Goal: Task Accomplishment & Management: Complete application form

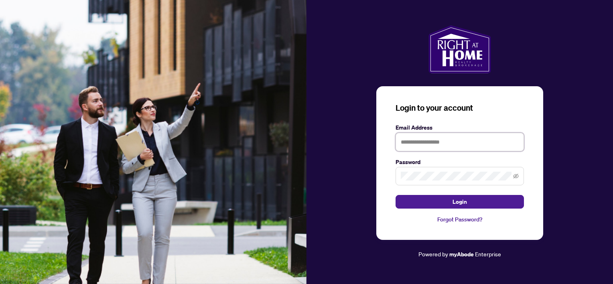
click at [433, 144] on input "text" at bounding box center [460, 142] width 128 height 18
type input "**********"
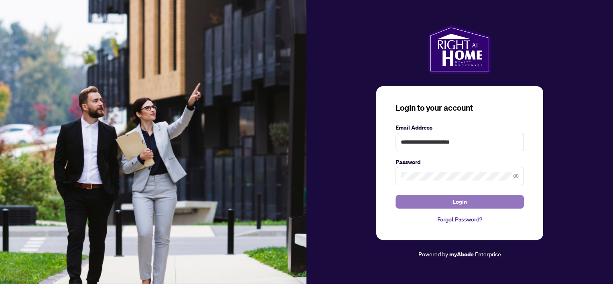
click at [465, 203] on span "Login" at bounding box center [460, 201] width 14 height 13
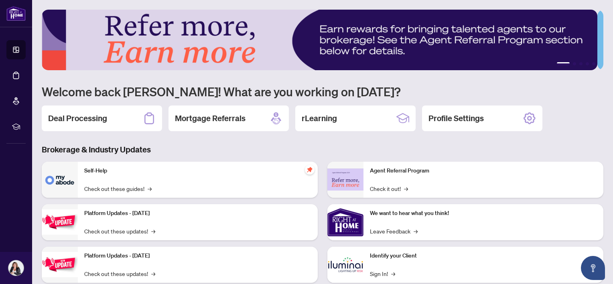
scroll to position [10, 0]
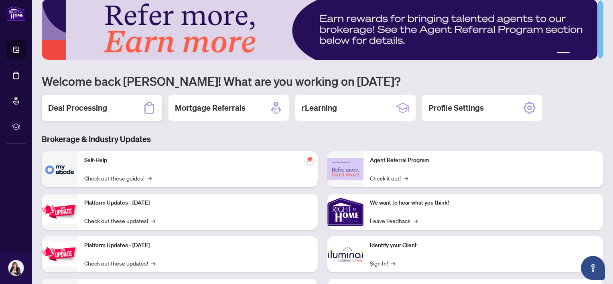
click at [113, 109] on div "Deal Processing" at bounding box center [102, 108] width 120 height 26
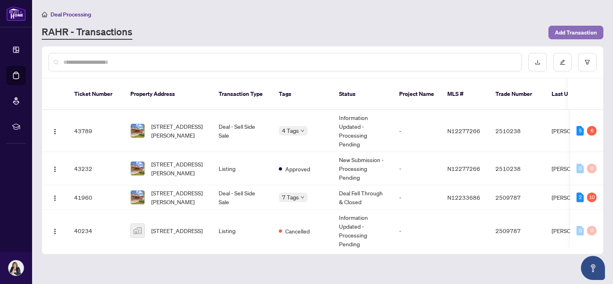
click at [561, 32] on span "Add Transaction" at bounding box center [576, 32] width 42 height 13
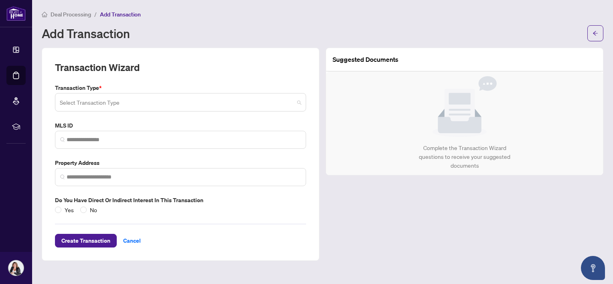
click at [299, 105] on span at bounding box center [181, 102] width 242 height 15
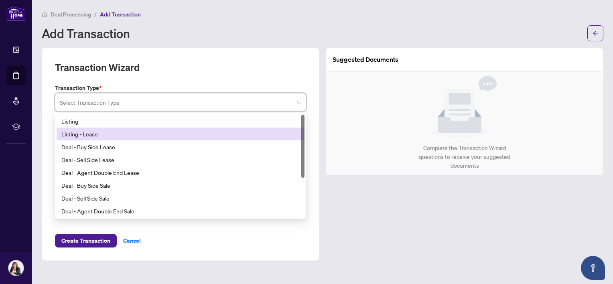
click at [257, 137] on div "Listing - Lease" at bounding box center [180, 134] width 238 height 9
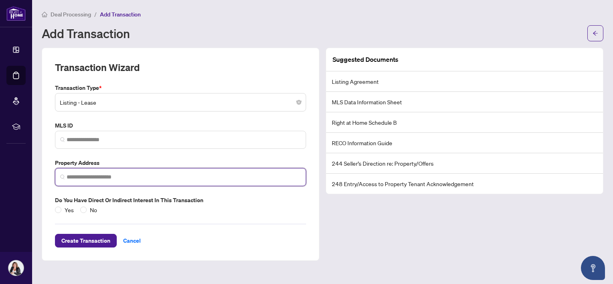
click at [230, 179] on input "search" at bounding box center [184, 177] width 234 height 8
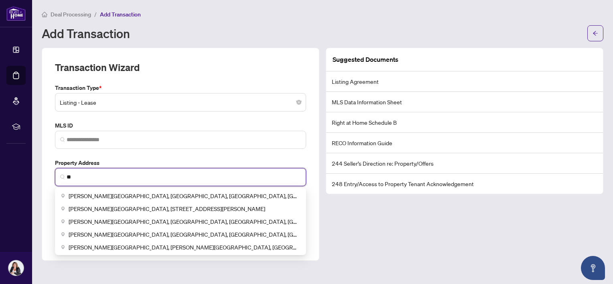
type input "*"
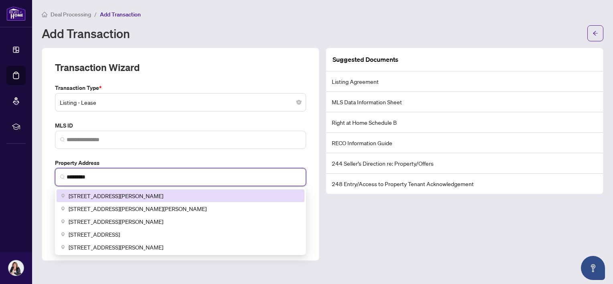
click at [173, 189] on div "[STREET_ADDRESS][PERSON_NAME]" at bounding box center [181, 195] width 248 height 13
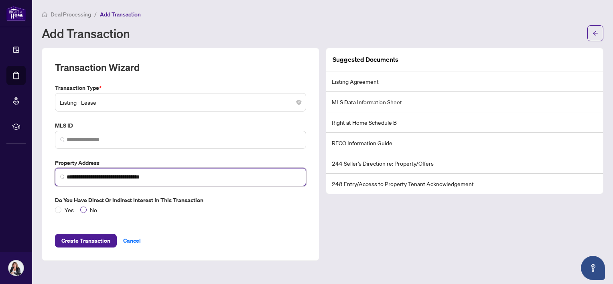
type input "**********"
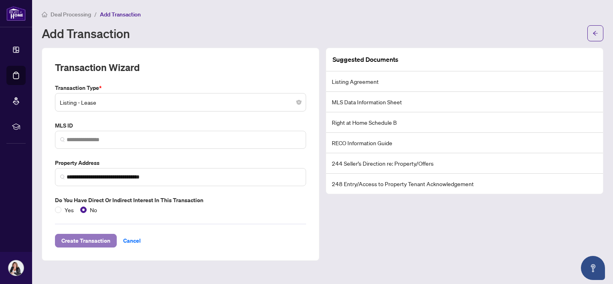
click at [91, 238] on span "Create Transaction" at bounding box center [85, 240] width 49 height 13
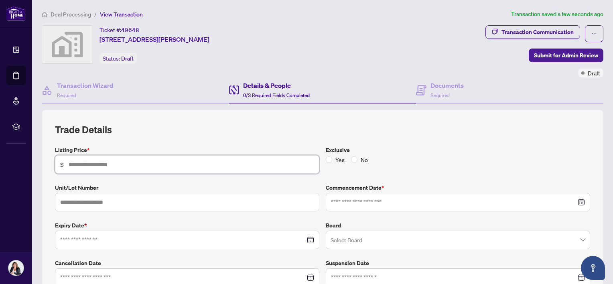
click at [77, 165] on input "text" at bounding box center [192, 164] width 246 height 9
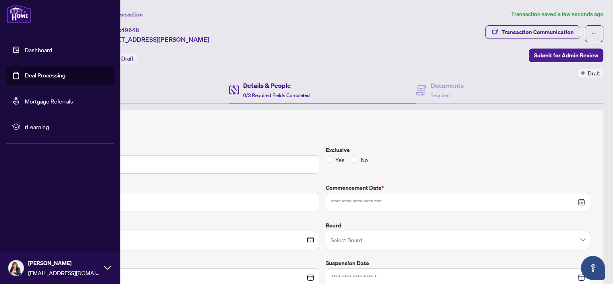
click at [14, 14] on img at bounding box center [18, 13] width 25 height 19
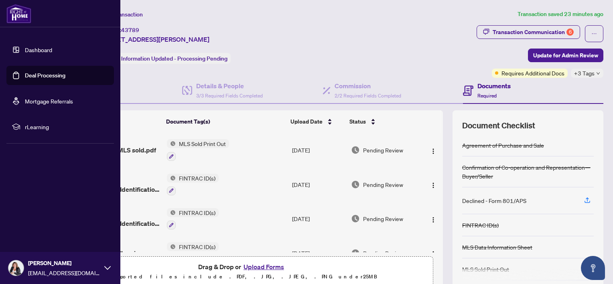
click at [65, 79] on link "Deal Processing" at bounding box center [45, 75] width 41 height 7
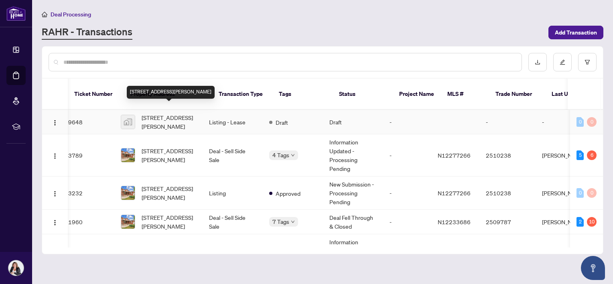
scroll to position [0, 10]
click at [188, 113] on span "[STREET_ADDRESS][PERSON_NAME]" at bounding box center [169, 122] width 55 height 18
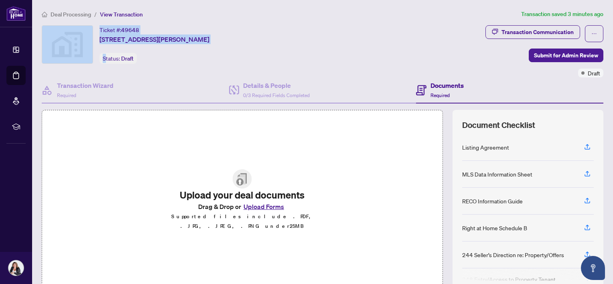
drag, startPoint x: 105, startPoint y: 61, endPoint x: 72, endPoint y: 63, distance: 32.9
click at [72, 63] on div "Ticket #: 49648 2051 Dale Road, Innisfil, ON, Canada Status: Draft" at bounding box center [262, 44] width 441 height 39
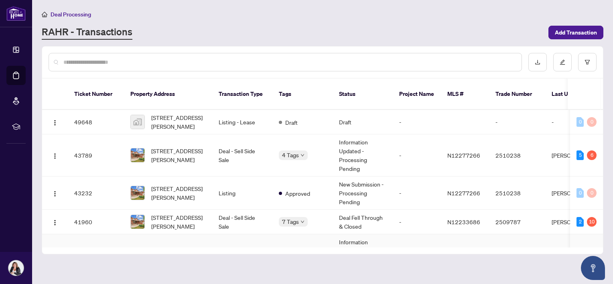
click at [489, 235] on td "2509787" at bounding box center [517, 255] width 56 height 42
click at [563, 60] on icon "edit" at bounding box center [562, 62] width 5 height 5
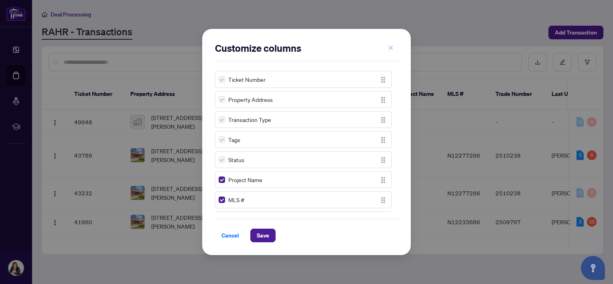
click at [390, 47] on icon "close" at bounding box center [391, 47] width 4 height 4
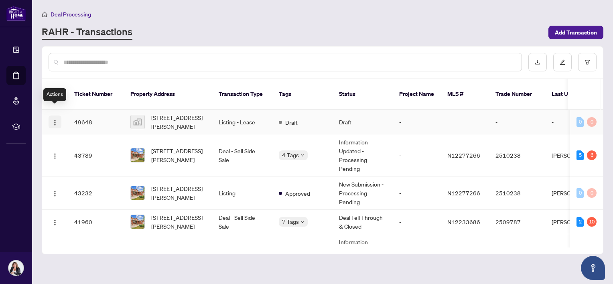
click at [53, 120] on img "button" at bounding box center [55, 123] width 6 height 6
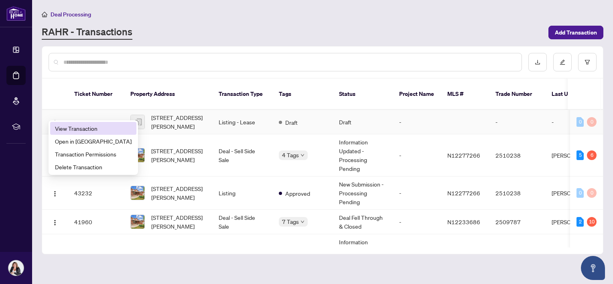
click at [91, 127] on span "View Transaction" at bounding box center [93, 128] width 77 height 9
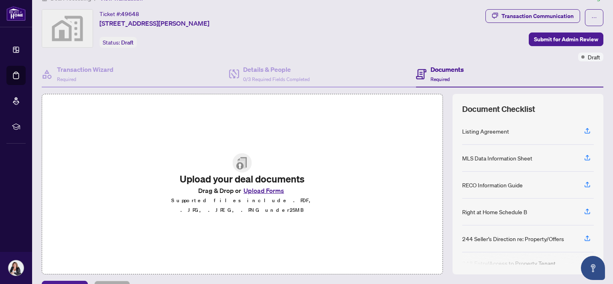
scroll to position [63, 0]
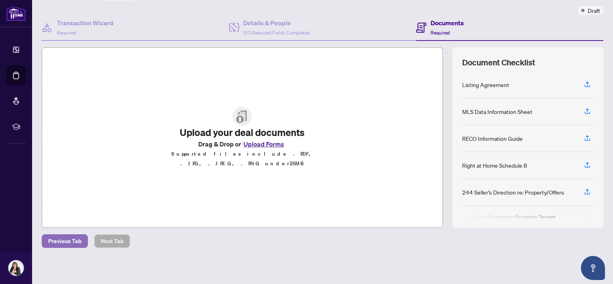
click at [74, 240] on span "Previous Tab" at bounding box center [64, 241] width 33 height 13
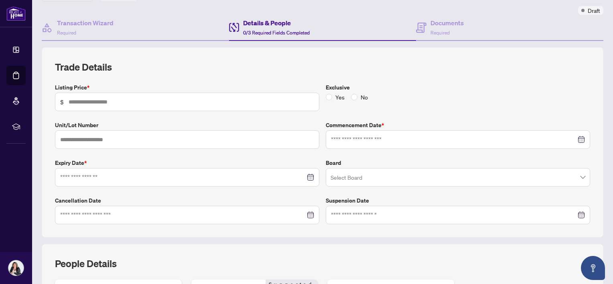
click at [242, 94] on span "$" at bounding box center [187, 102] width 264 height 18
type input "*****"
click at [349, 138] on input at bounding box center [453, 139] width 245 height 9
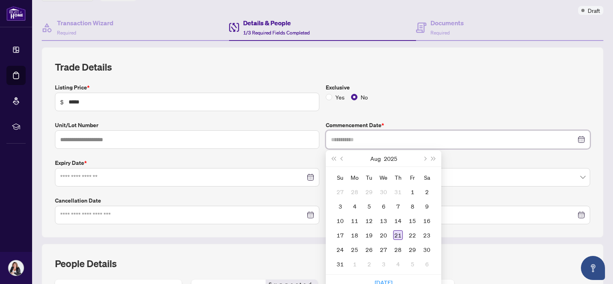
type input "**********"
click at [394, 234] on div "21" at bounding box center [398, 235] width 10 height 10
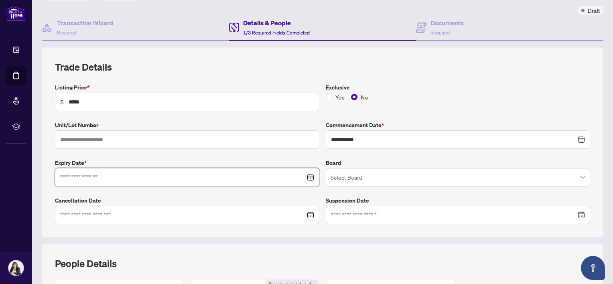
click at [161, 175] on input at bounding box center [182, 177] width 245 height 9
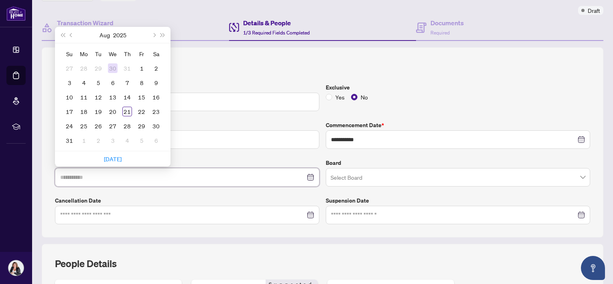
type input "**********"
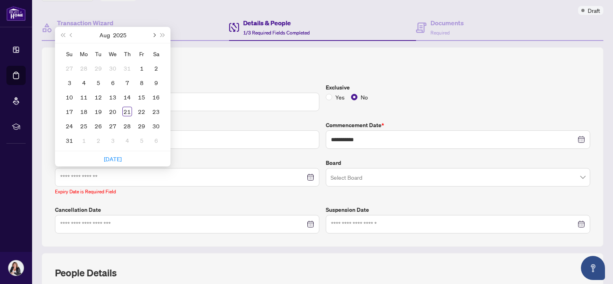
click at [154, 33] on span "Next month (PageDown)" at bounding box center [154, 35] width 4 height 4
type input "**********"
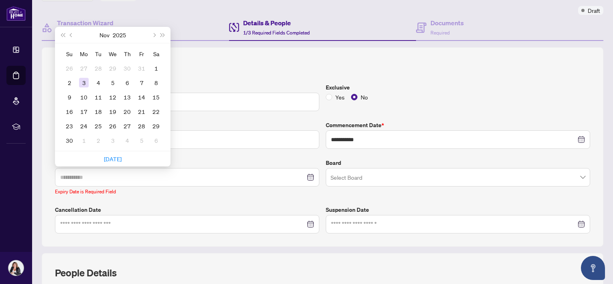
click at [83, 79] on div "3" at bounding box center [84, 83] width 10 height 10
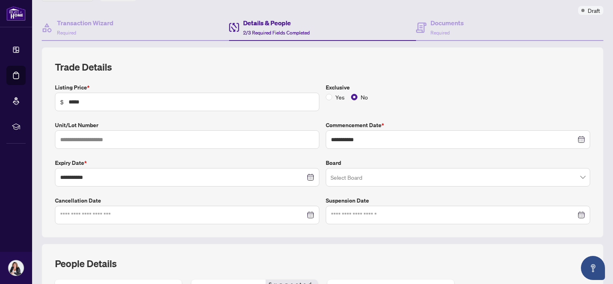
click at [577, 174] on span at bounding box center [458, 177] width 255 height 15
click at [581, 177] on div "Select Board" at bounding box center [458, 177] width 264 height 18
click at [238, 141] on input "text" at bounding box center [187, 139] width 264 height 18
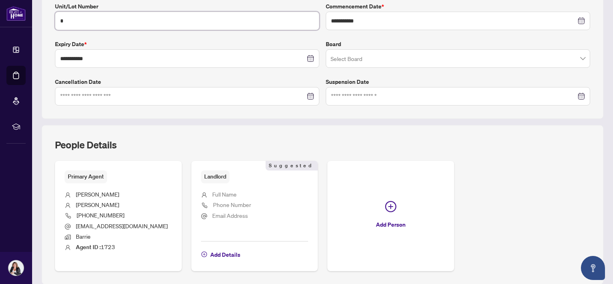
scroll to position [203, 0]
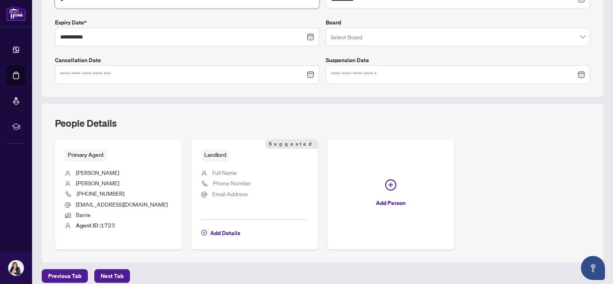
type input "*"
click at [230, 172] on span "Full Name" at bounding box center [224, 172] width 24 height 7
click at [223, 234] on span "Add Details" at bounding box center [225, 233] width 30 height 13
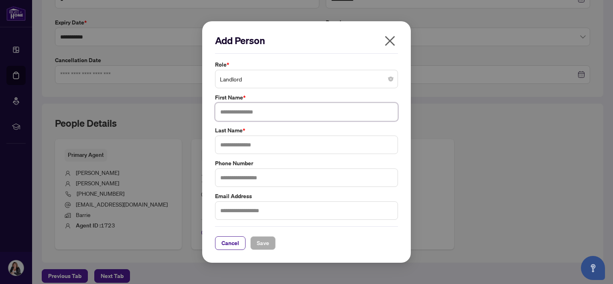
click at [274, 114] on input "text" at bounding box center [306, 112] width 183 height 18
type input "*****"
type input "*******"
click at [260, 244] on span "Save" at bounding box center [263, 243] width 12 height 13
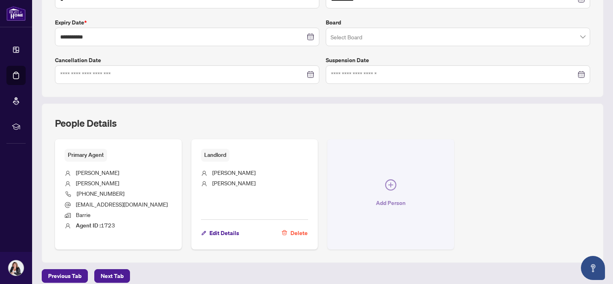
click at [392, 181] on icon "plus-circle" at bounding box center [390, 184] width 11 height 11
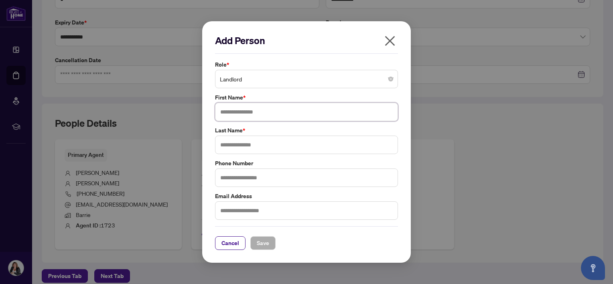
click at [309, 116] on input "text" at bounding box center [306, 112] width 183 height 18
type input "*****"
click at [286, 143] on input "text" at bounding box center [306, 145] width 183 height 18
type input "*******"
click at [261, 245] on span "Save" at bounding box center [263, 243] width 12 height 13
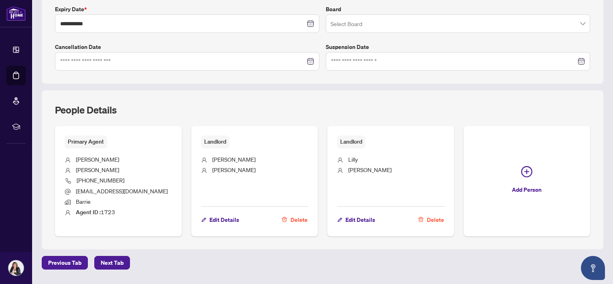
scroll to position [238, 0]
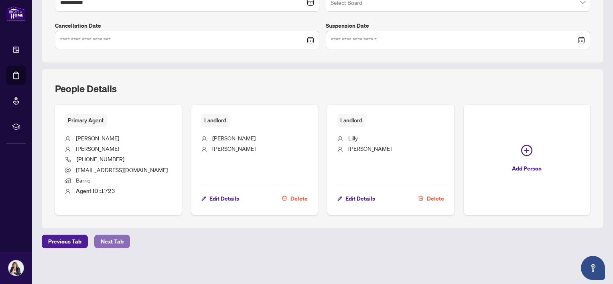
click at [110, 242] on span "Next Tab" at bounding box center [112, 241] width 23 height 13
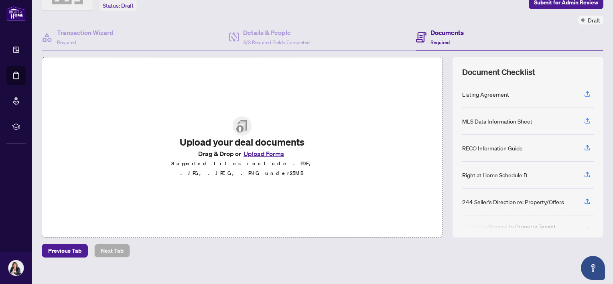
scroll to position [63, 0]
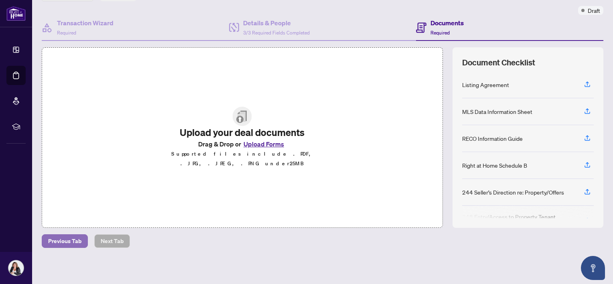
click at [79, 241] on span "Previous Tab" at bounding box center [64, 241] width 33 height 13
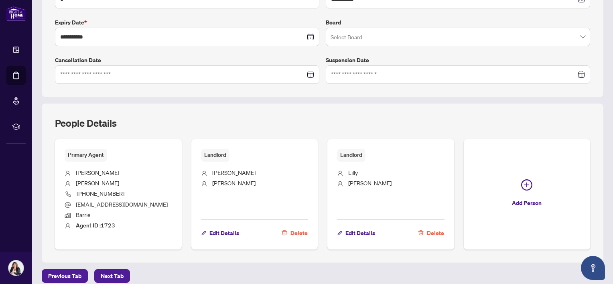
scroll to position [238, 0]
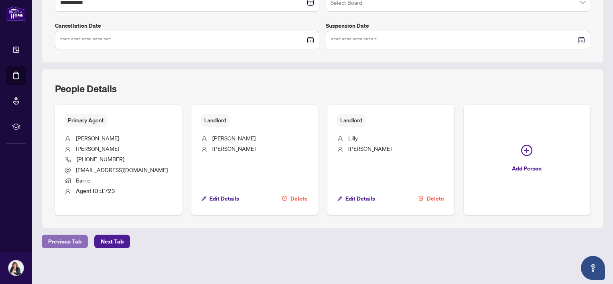
click at [61, 239] on span "Previous Tab" at bounding box center [64, 241] width 33 height 13
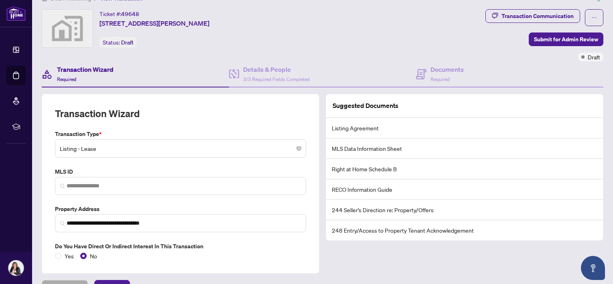
scroll to position [61, 0]
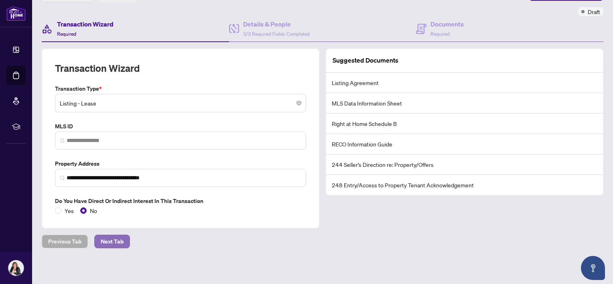
click at [116, 241] on span "Next Tab" at bounding box center [112, 241] width 23 height 13
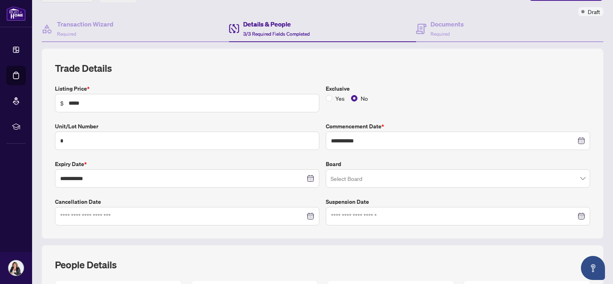
click at [577, 178] on span at bounding box center [458, 178] width 255 height 15
click at [582, 179] on div "Select Board" at bounding box center [458, 178] width 264 height 18
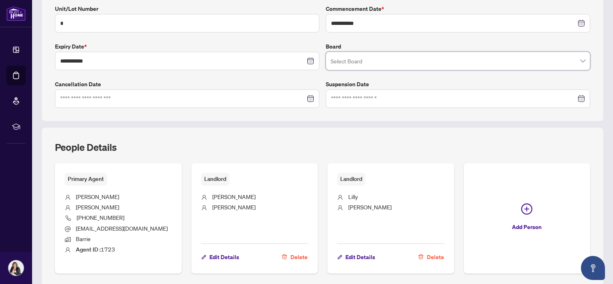
scroll to position [201, 0]
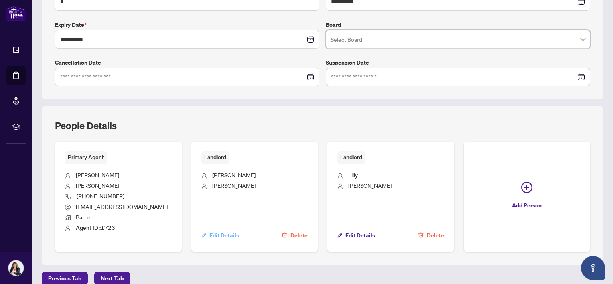
click at [220, 232] on span "Edit Details" at bounding box center [224, 235] width 30 height 13
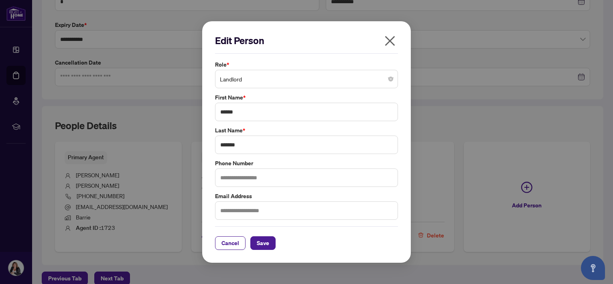
click at [388, 40] on icon "close" at bounding box center [390, 41] width 13 height 13
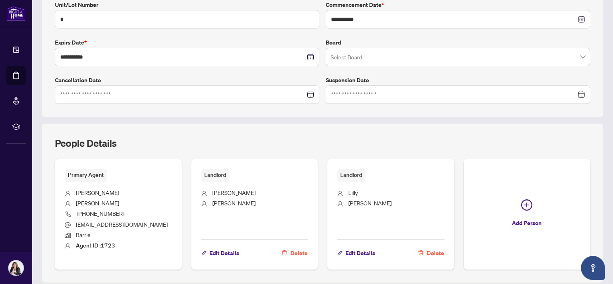
scroll to position [238, 0]
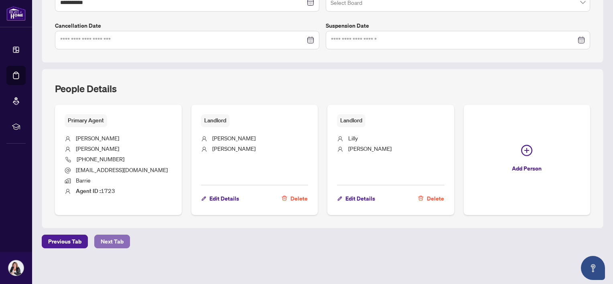
click at [115, 243] on span "Next Tab" at bounding box center [112, 241] width 23 height 13
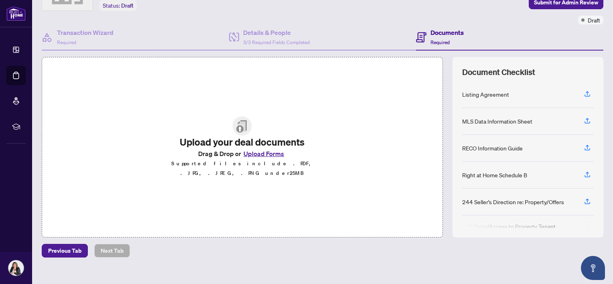
scroll to position [63, 0]
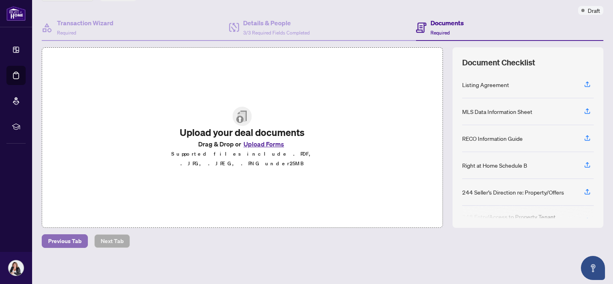
click at [70, 239] on span "Previous Tab" at bounding box center [64, 241] width 33 height 13
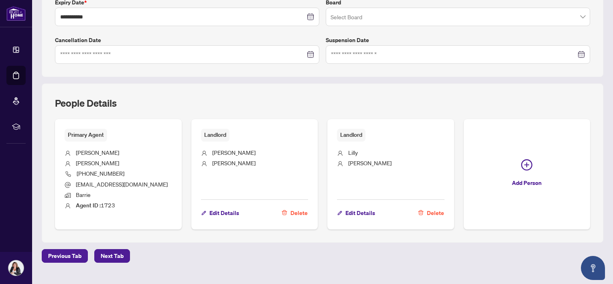
scroll to position [238, 0]
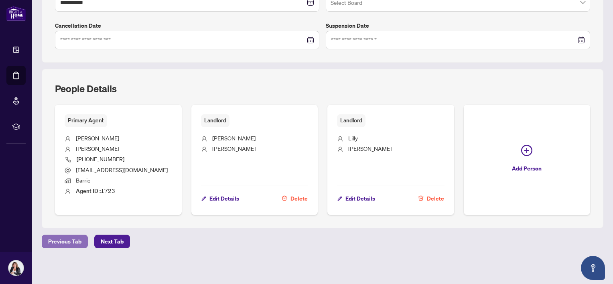
click at [78, 241] on span "Previous Tab" at bounding box center [64, 241] width 33 height 13
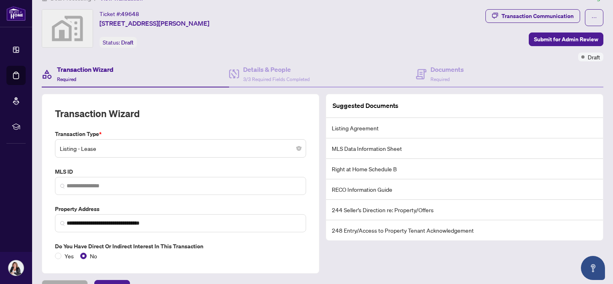
scroll to position [61, 0]
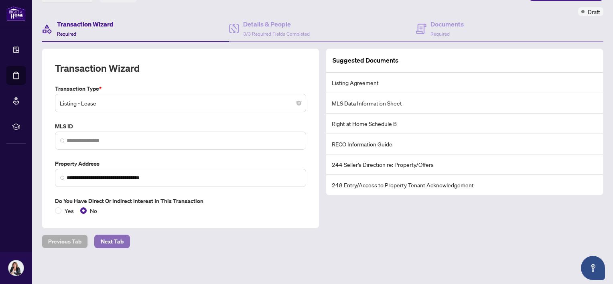
click at [98, 238] on button "Next Tab" at bounding box center [112, 242] width 36 height 14
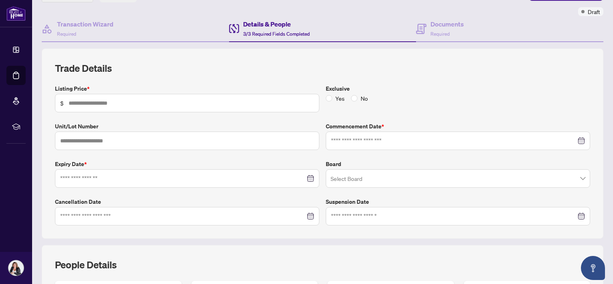
type input "*****"
type input "*"
type input "**********"
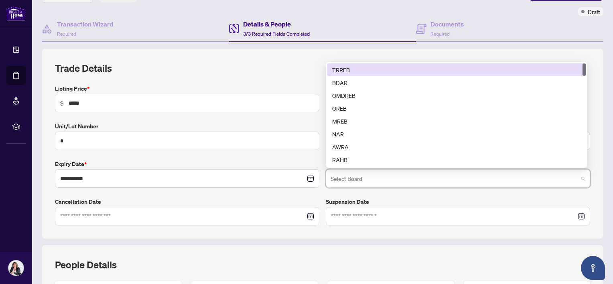
click at [353, 178] on input "search" at bounding box center [455, 180] width 248 height 18
click at [367, 65] on div "TRREB" at bounding box center [456, 69] width 249 height 9
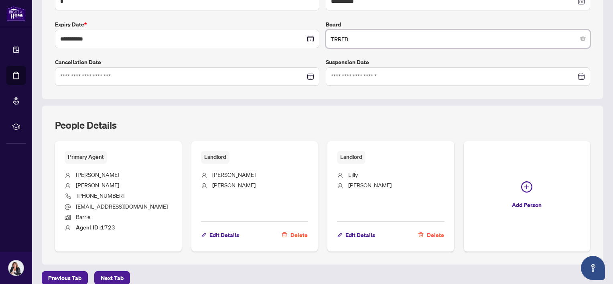
scroll to position [238, 0]
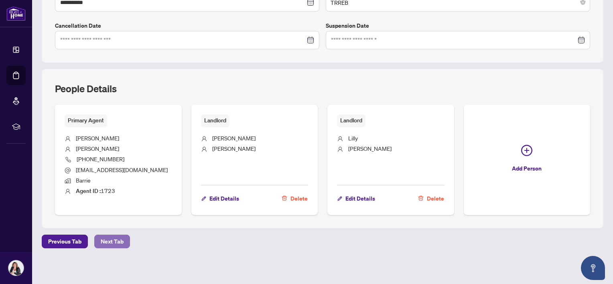
click at [110, 240] on span "Next Tab" at bounding box center [112, 241] width 23 height 13
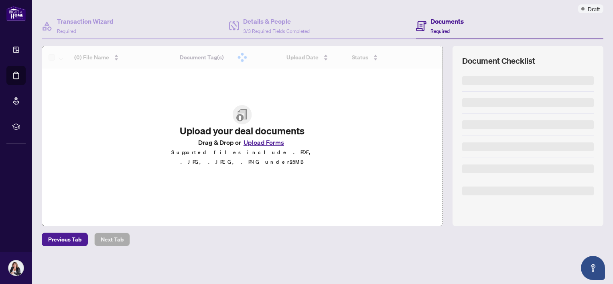
scroll to position [63, 0]
